Goal: Information Seeking & Learning: Find specific fact

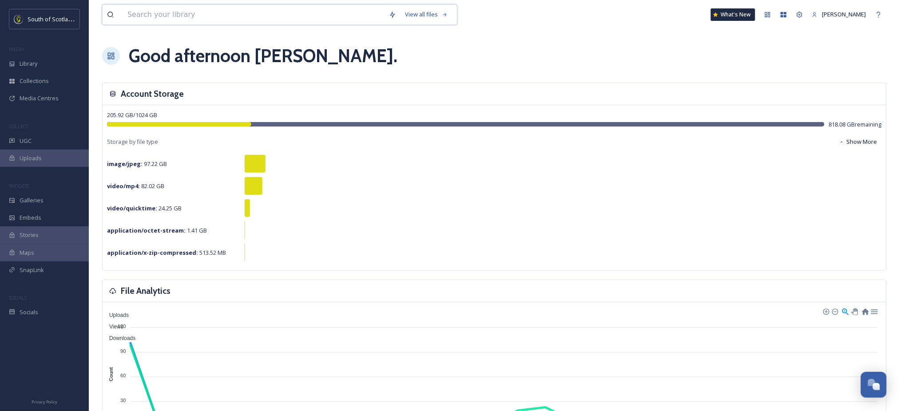
click at [164, 17] on input at bounding box center [253, 15] width 261 height 20
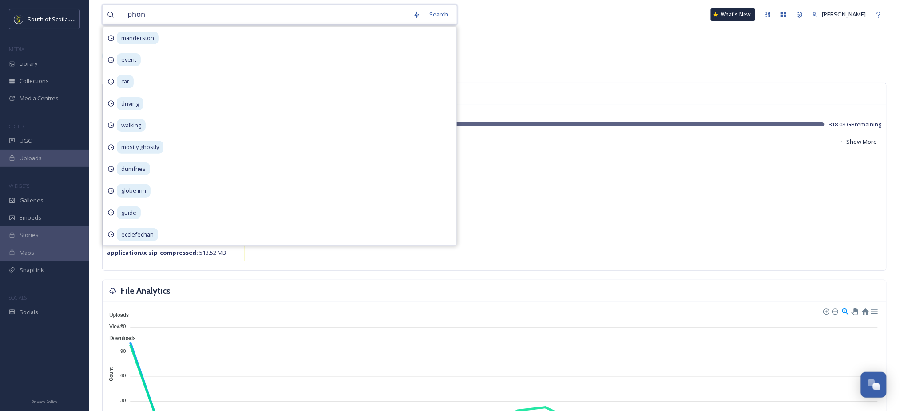
type input "phone"
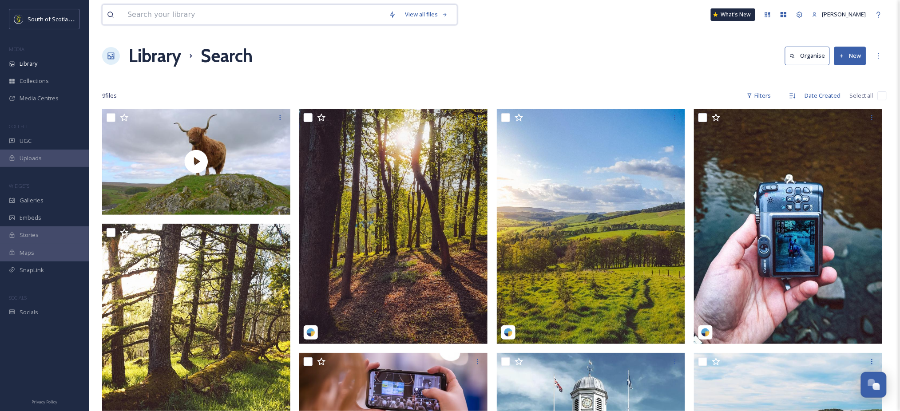
click at [192, 16] on input at bounding box center [253, 15] width 261 height 20
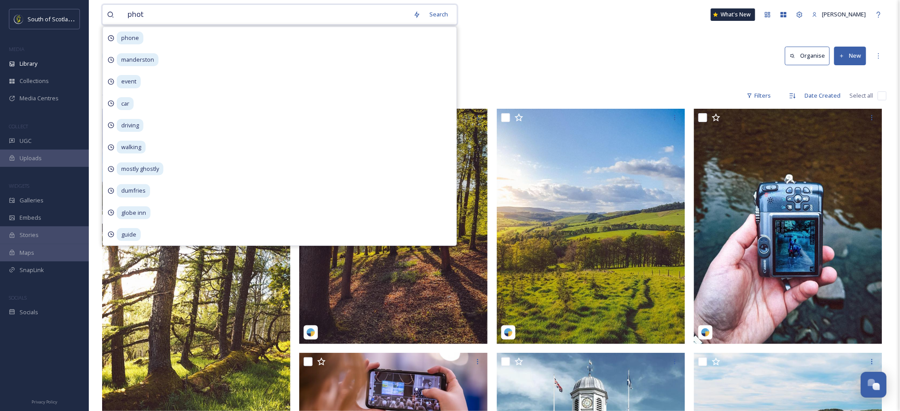
type input "photo"
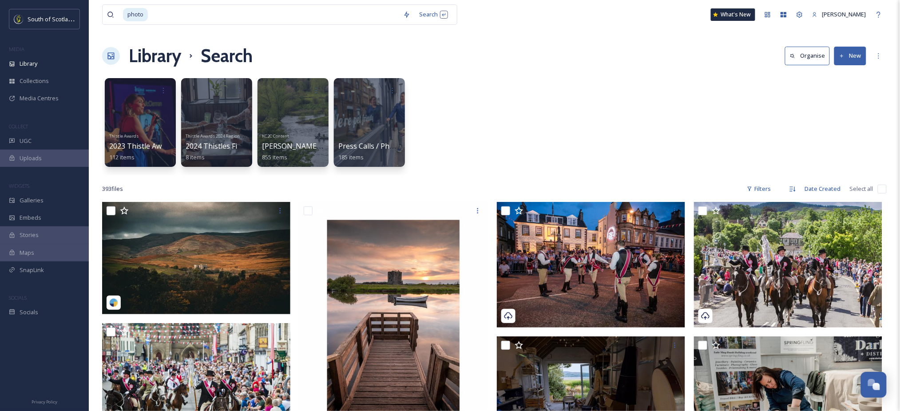
click at [503, 61] on div "Library Search Organise New" at bounding box center [494, 56] width 784 height 27
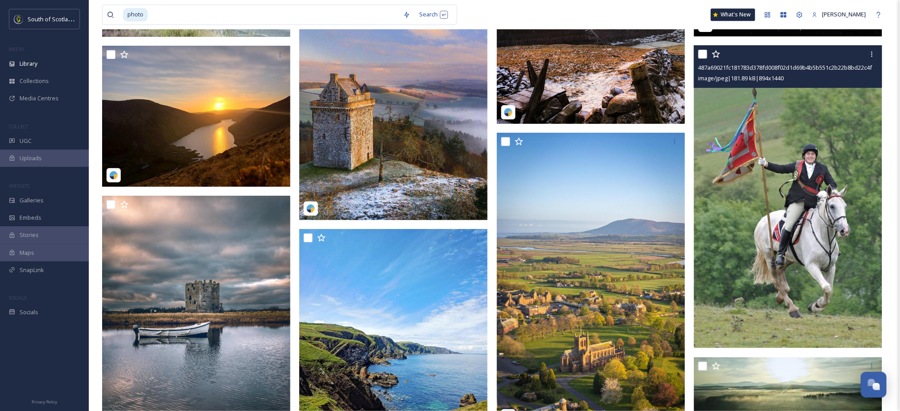
scroll to position [2122, 0]
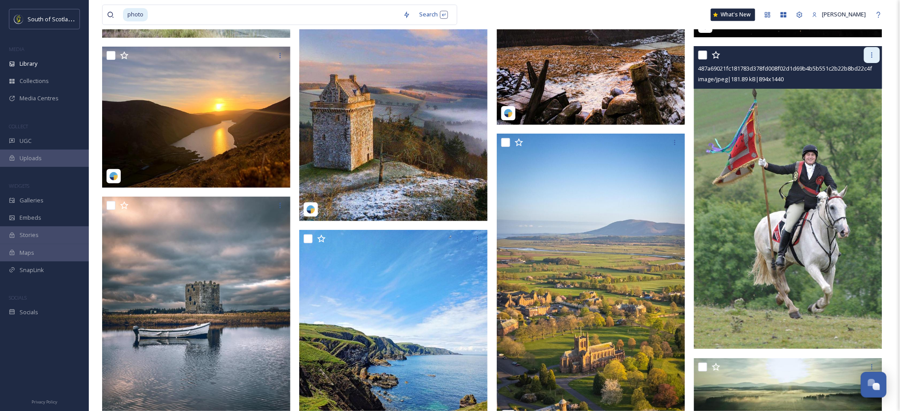
click at [871, 52] on icon at bounding box center [871, 54] width 7 height 7
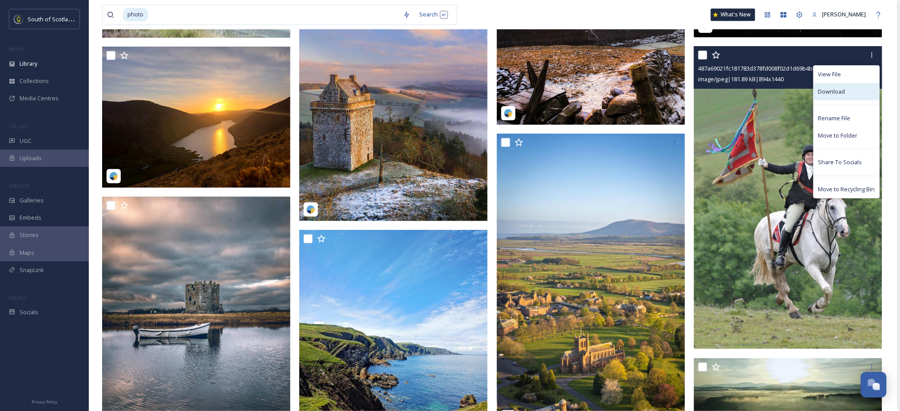
click at [825, 89] on span "Download" at bounding box center [831, 91] width 27 height 8
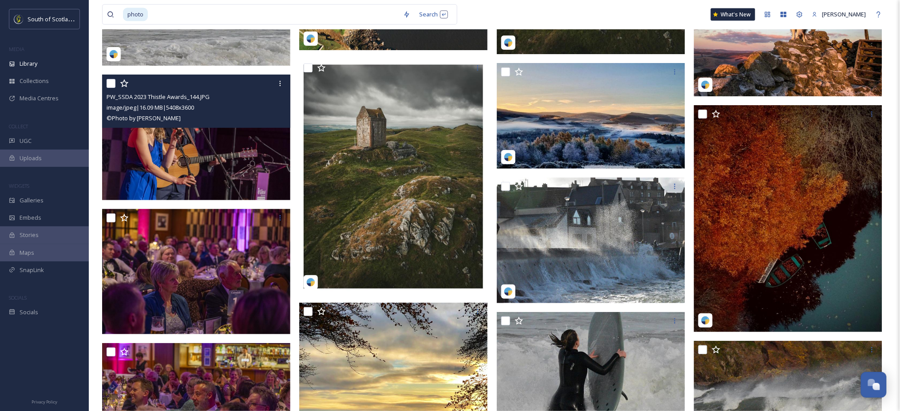
scroll to position [3025, 0]
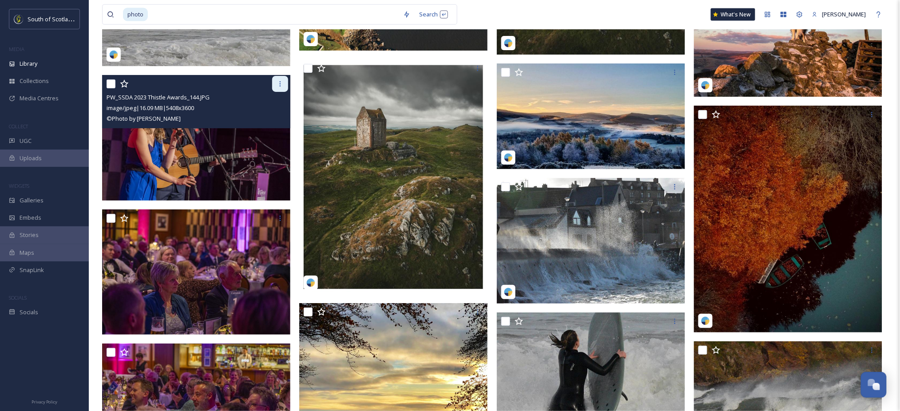
click at [280, 81] on icon at bounding box center [280, 83] width 7 height 7
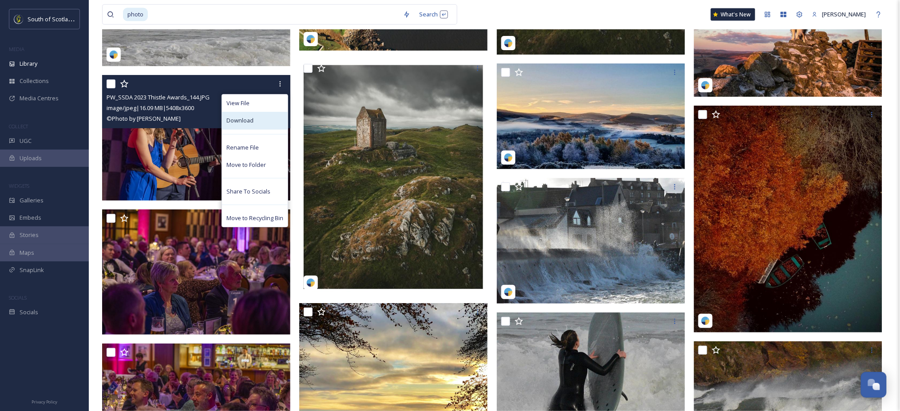
click at [244, 116] on div "Download" at bounding box center [255, 120] width 66 height 17
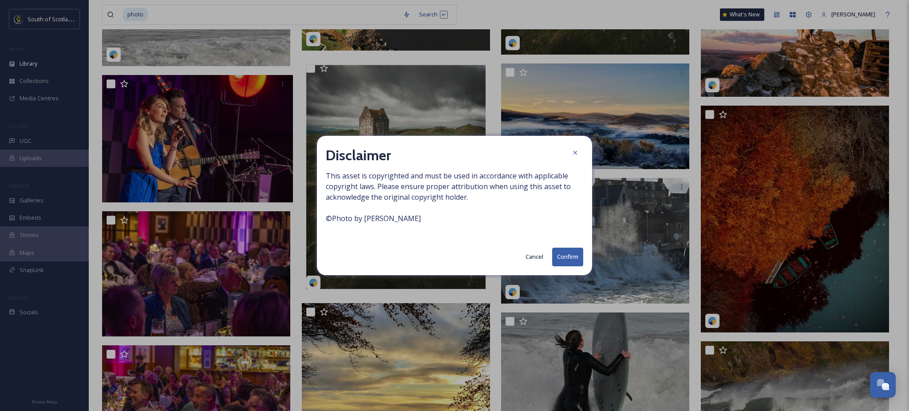
click at [571, 255] on button "Confirm" at bounding box center [567, 257] width 31 height 18
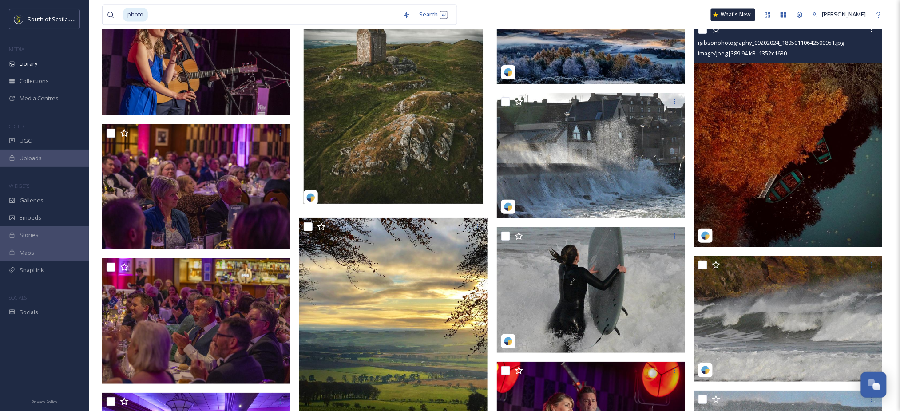
scroll to position [3115, 0]
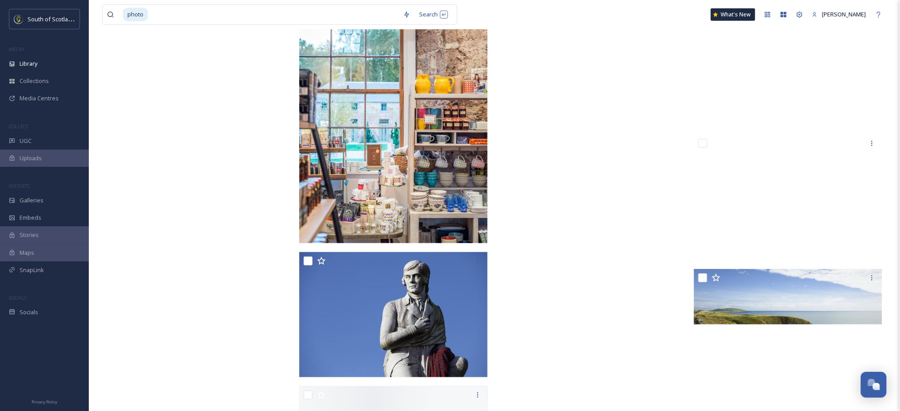
scroll to position [16276, 0]
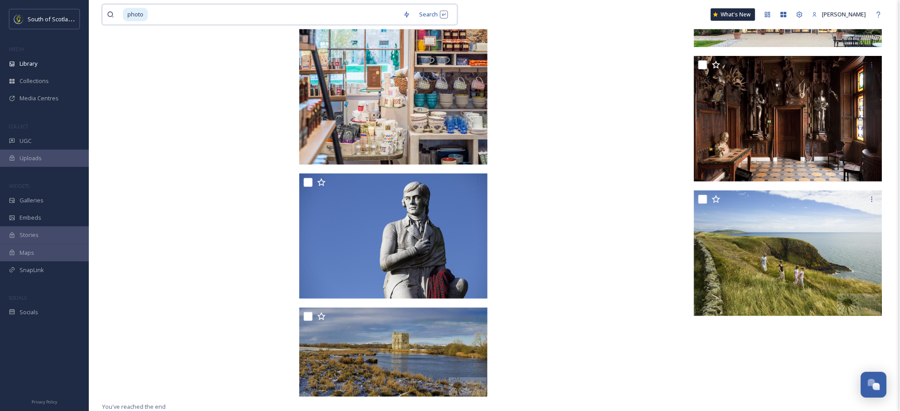
click at [182, 18] on input at bounding box center [274, 15] width 250 height 20
type input "p"
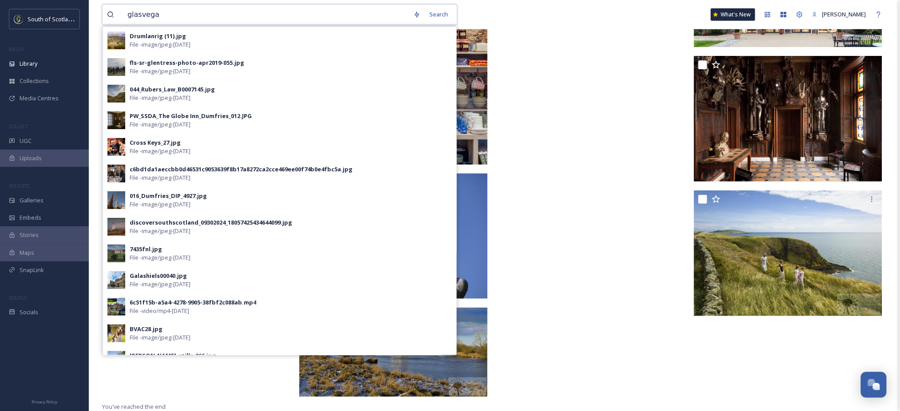
type input "glasvegas"
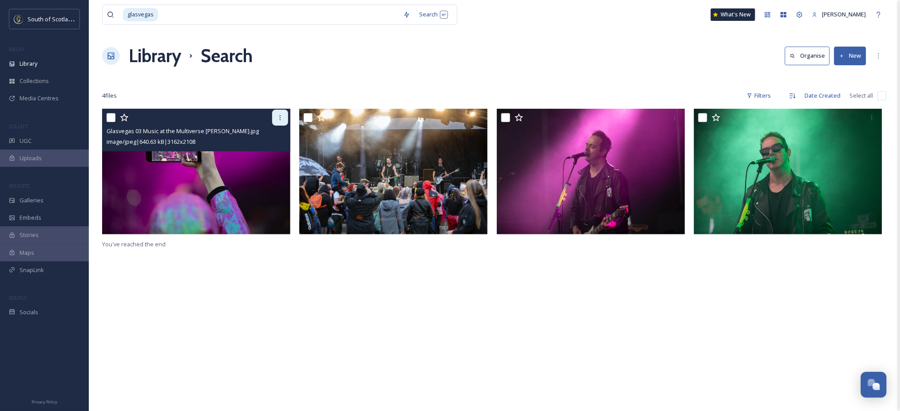
click at [277, 120] on icon at bounding box center [280, 117] width 7 height 7
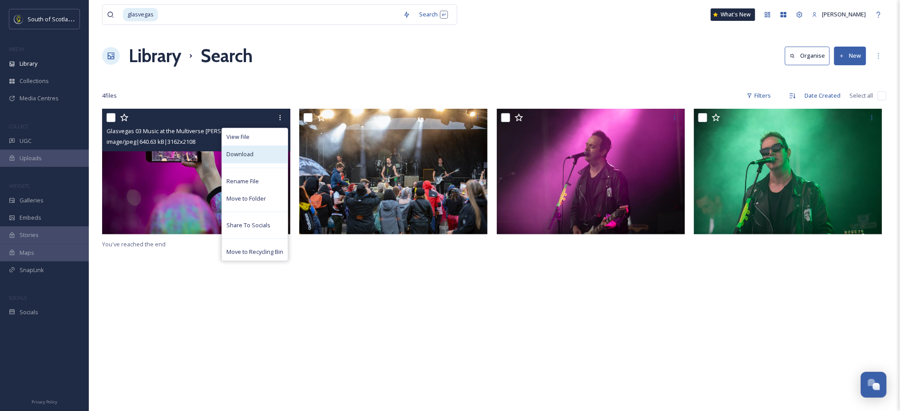
click at [254, 155] on div "Download" at bounding box center [255, 154] width 66 height 17
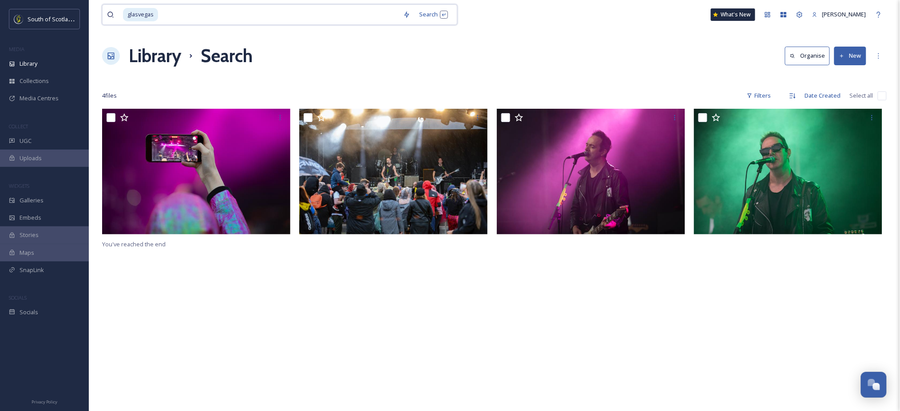
click at [310, 17] on input at bounding box center [279, 15] width 240 height 20
type input "g"
type input "map"
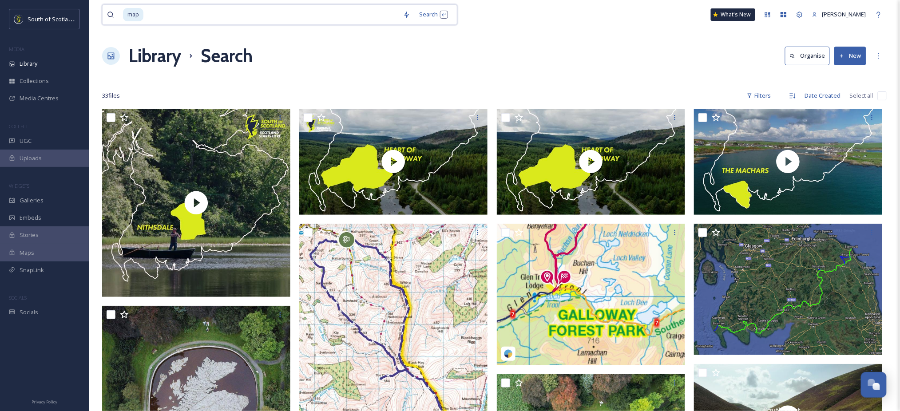
click at [299, 14] on input at bounding box center [271, 15] width 254 height 20
type input "m"
type input "paper"
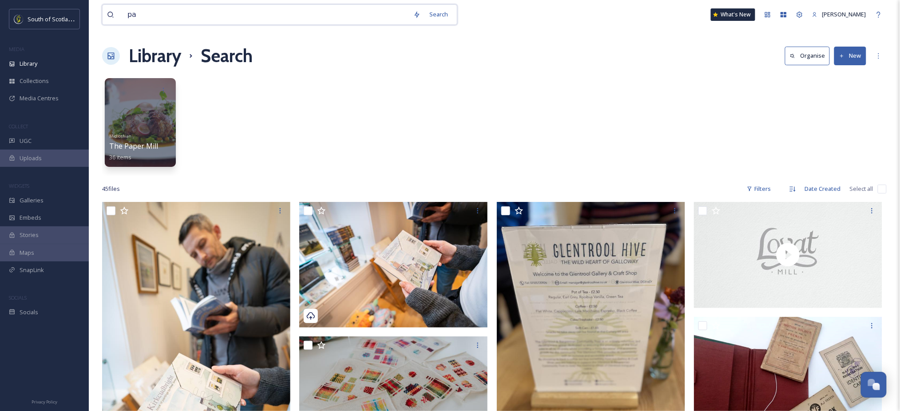
type input "p"
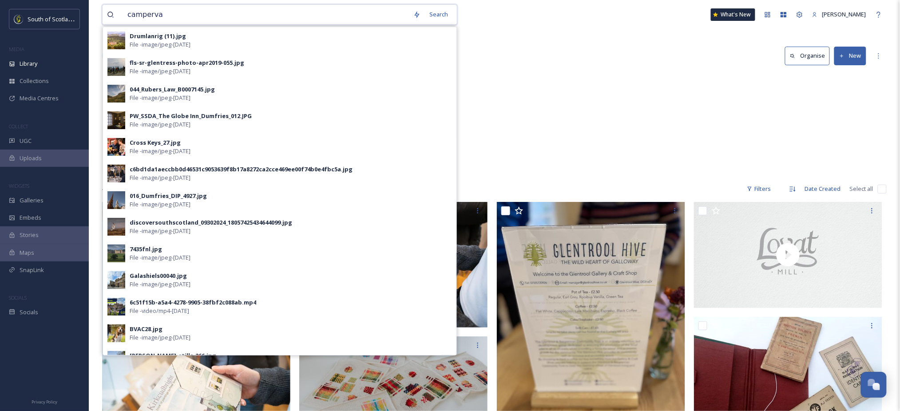
type input "campervan"
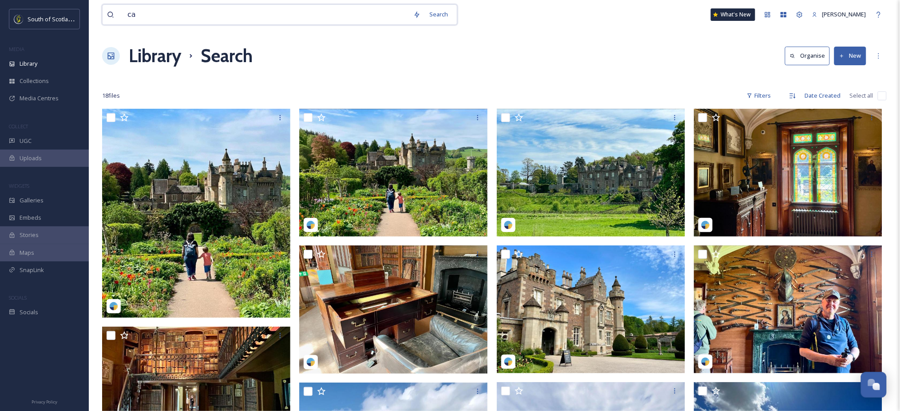
type input "c"
type input "swc300"
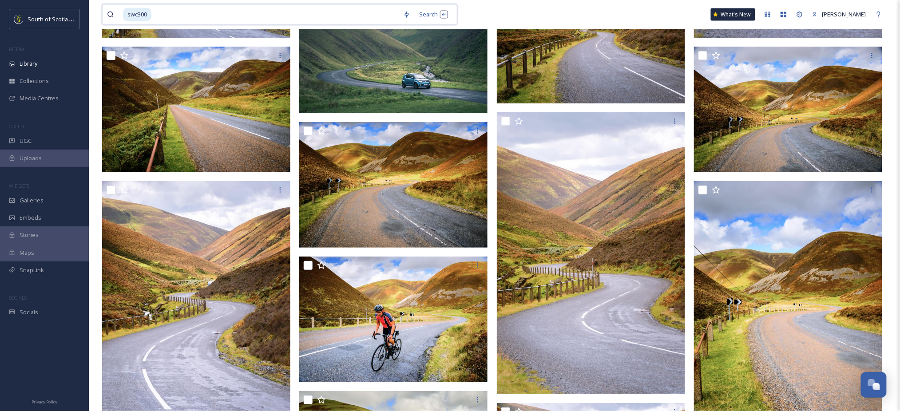
scroll to position [11629, 0]
